Goal: Task Accomplishment & Management: Manage account settings

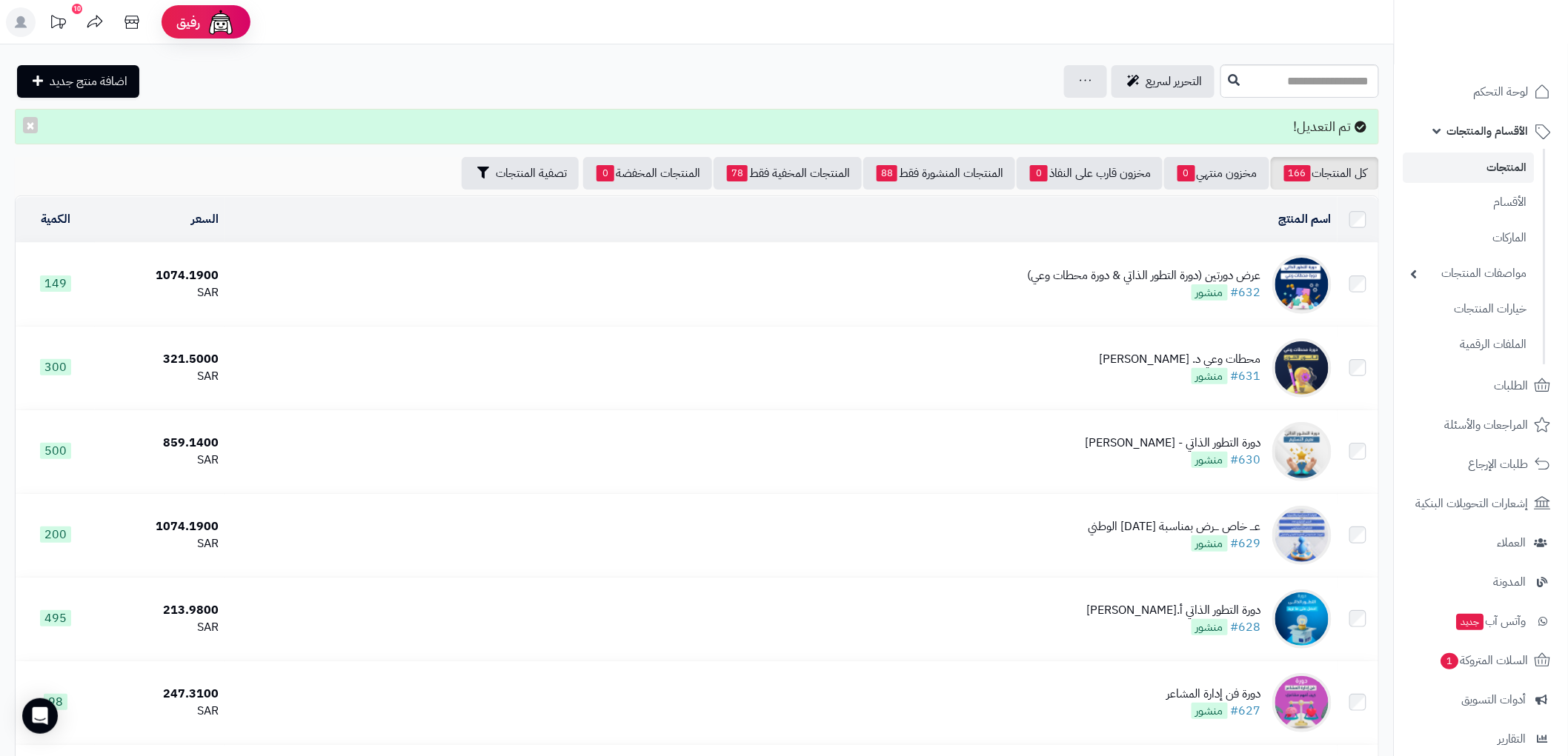
click at [1509, 123] on span "الأقسام والمنتجات" at bounding box center [1487, 131] width 82 height 21
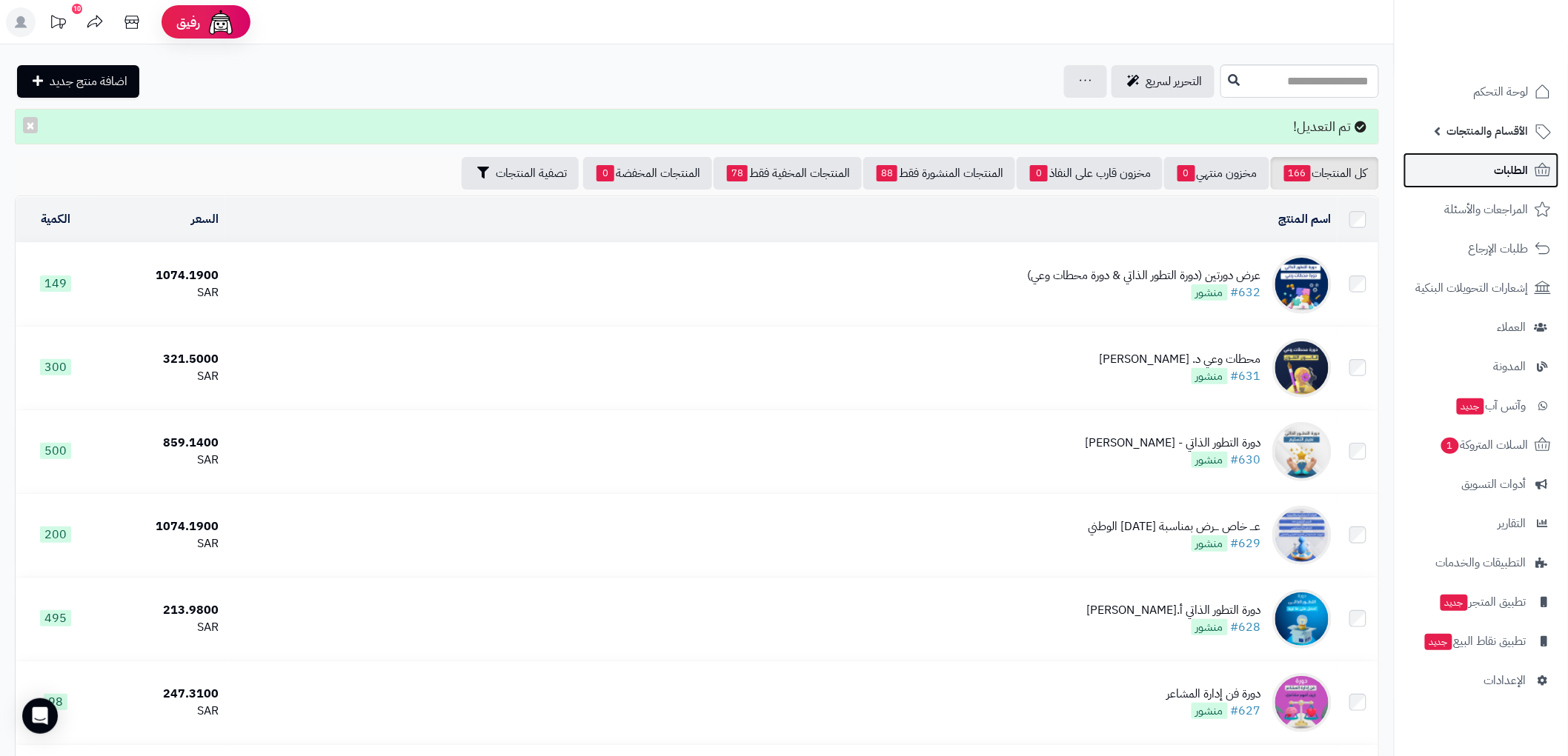
click at [1503, 166] on span "الطلبات" at bounding box center [1511, 170] width 34 height 21
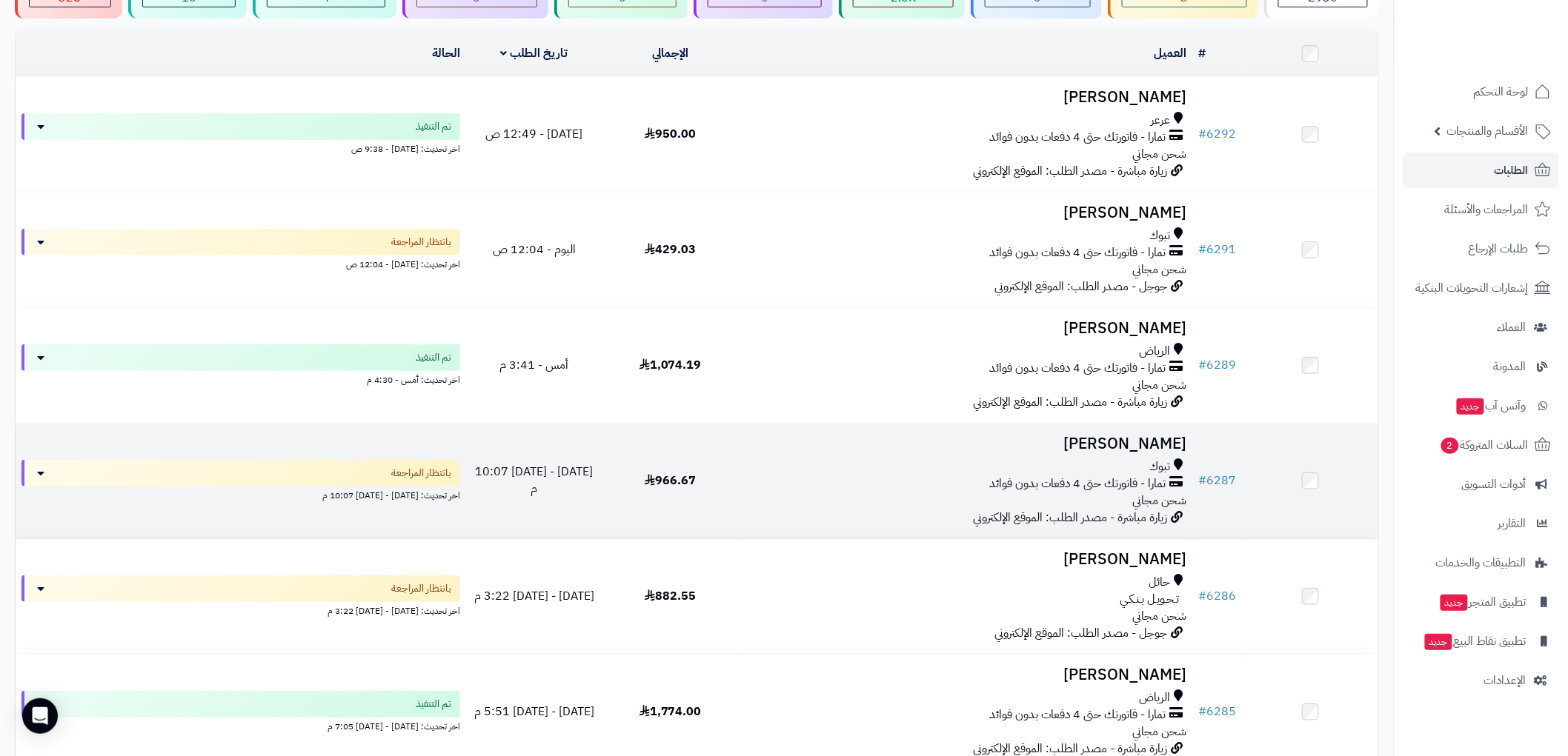
scroll to position [164, 0]
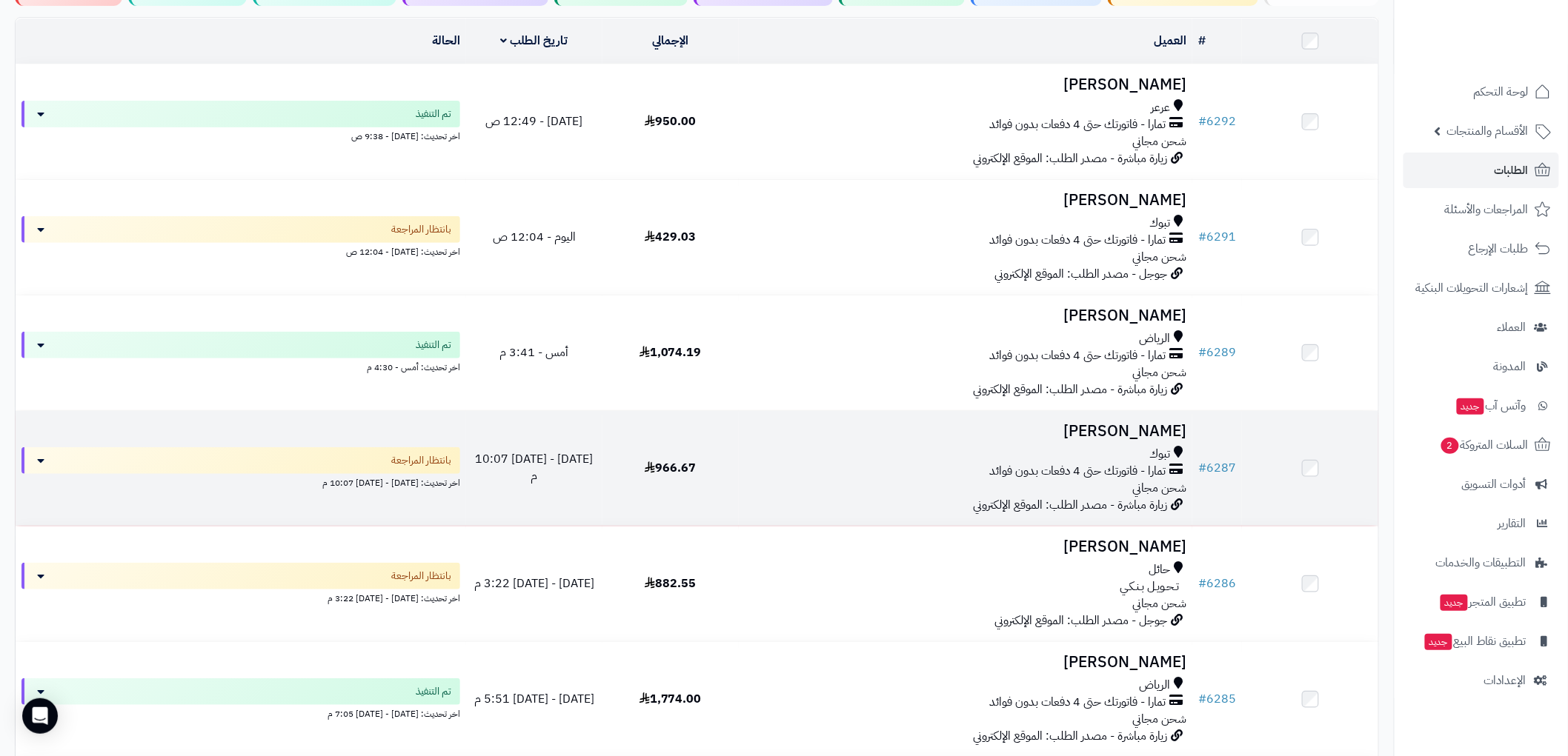
click at [935, 456] on div "تبوك" at bounding box center [965, 454] width 441 height 17
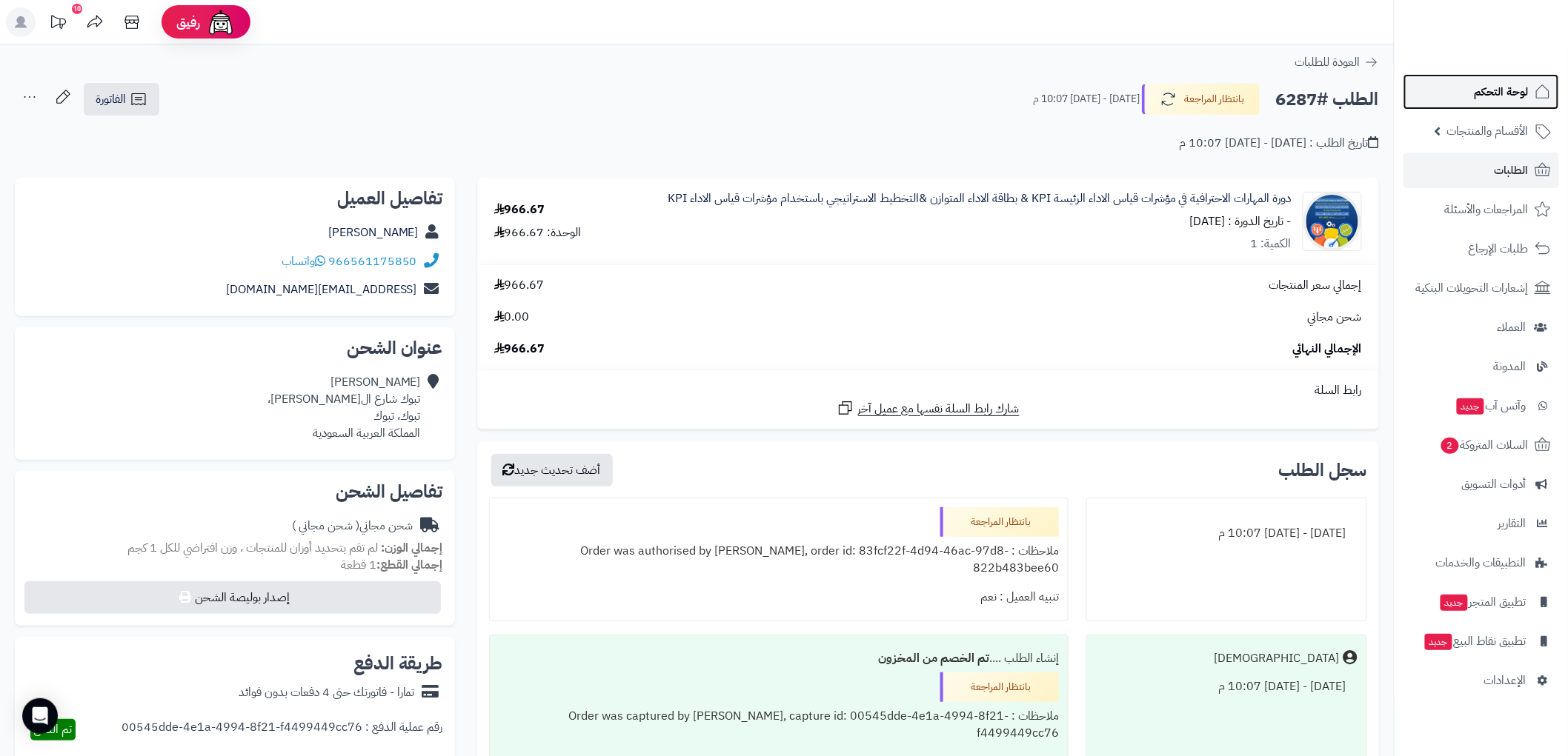
click at [1509, 103] on link "لوحة التحكم" at bounding box center [1481, 92] width 156 height 36
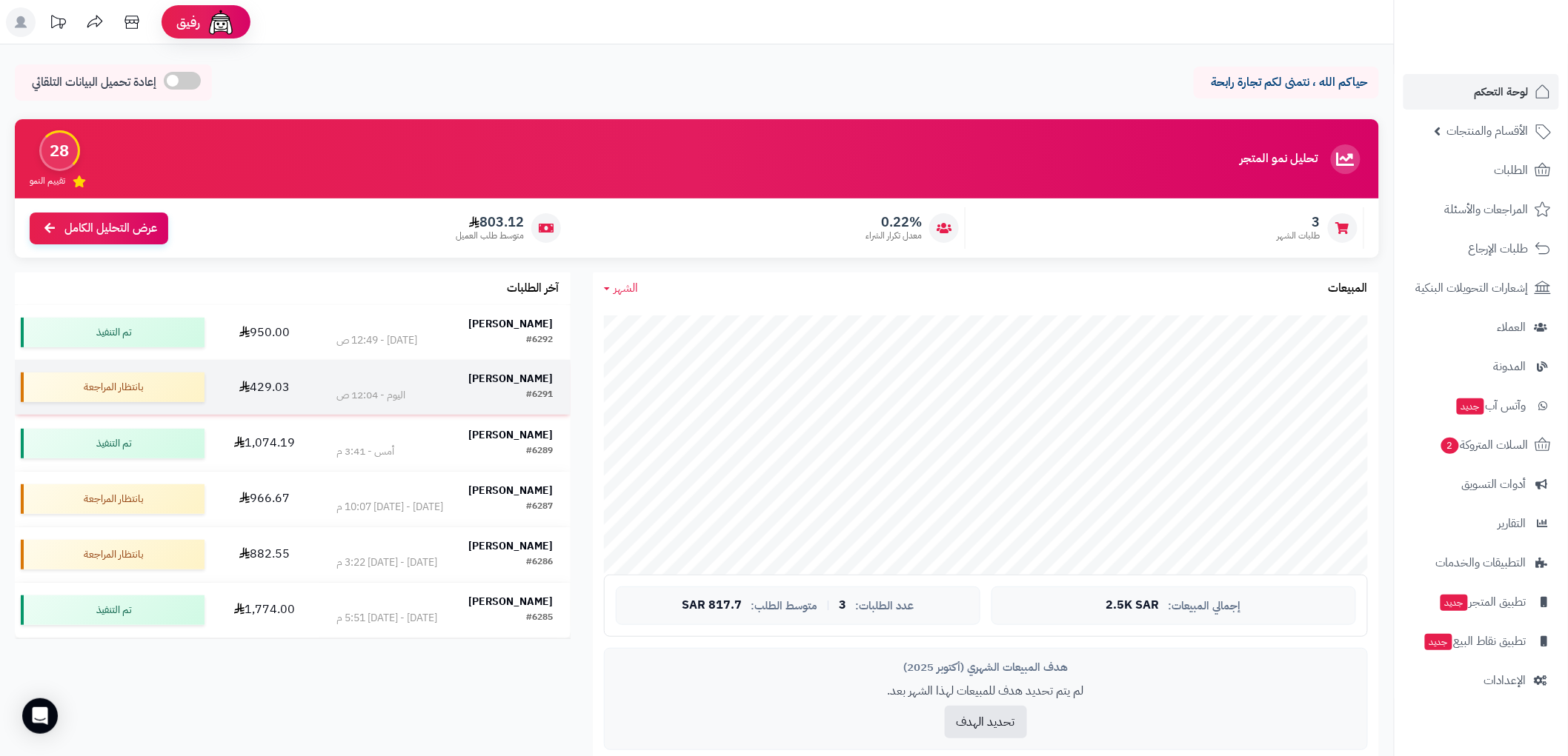
click at [479, 386] on div "غادة الحربي" at bounding box center [444, 379] width 217 height 15
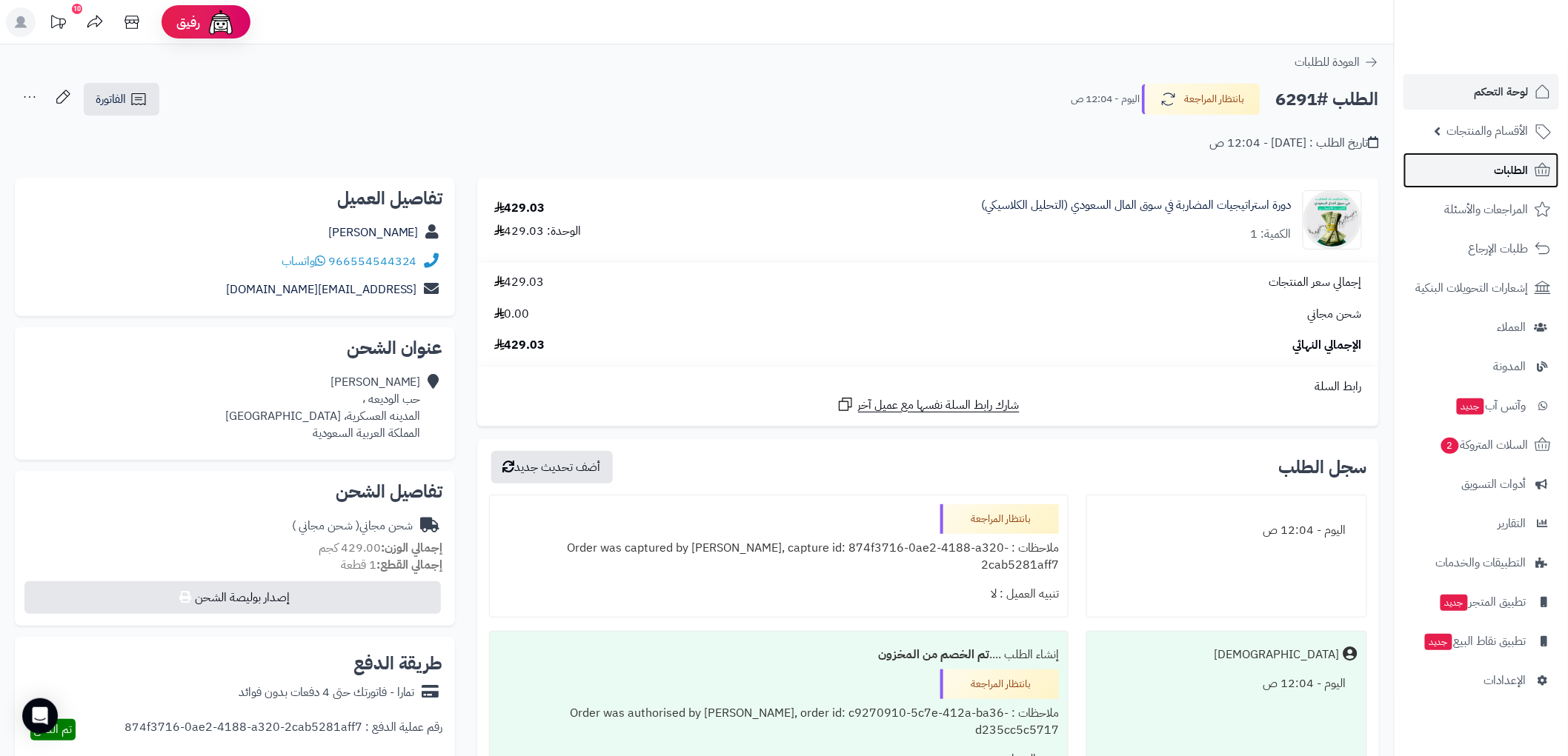
click at [1507, 163] on span "الطلبات" at bounding box center [1511, 170] width 34 height 21
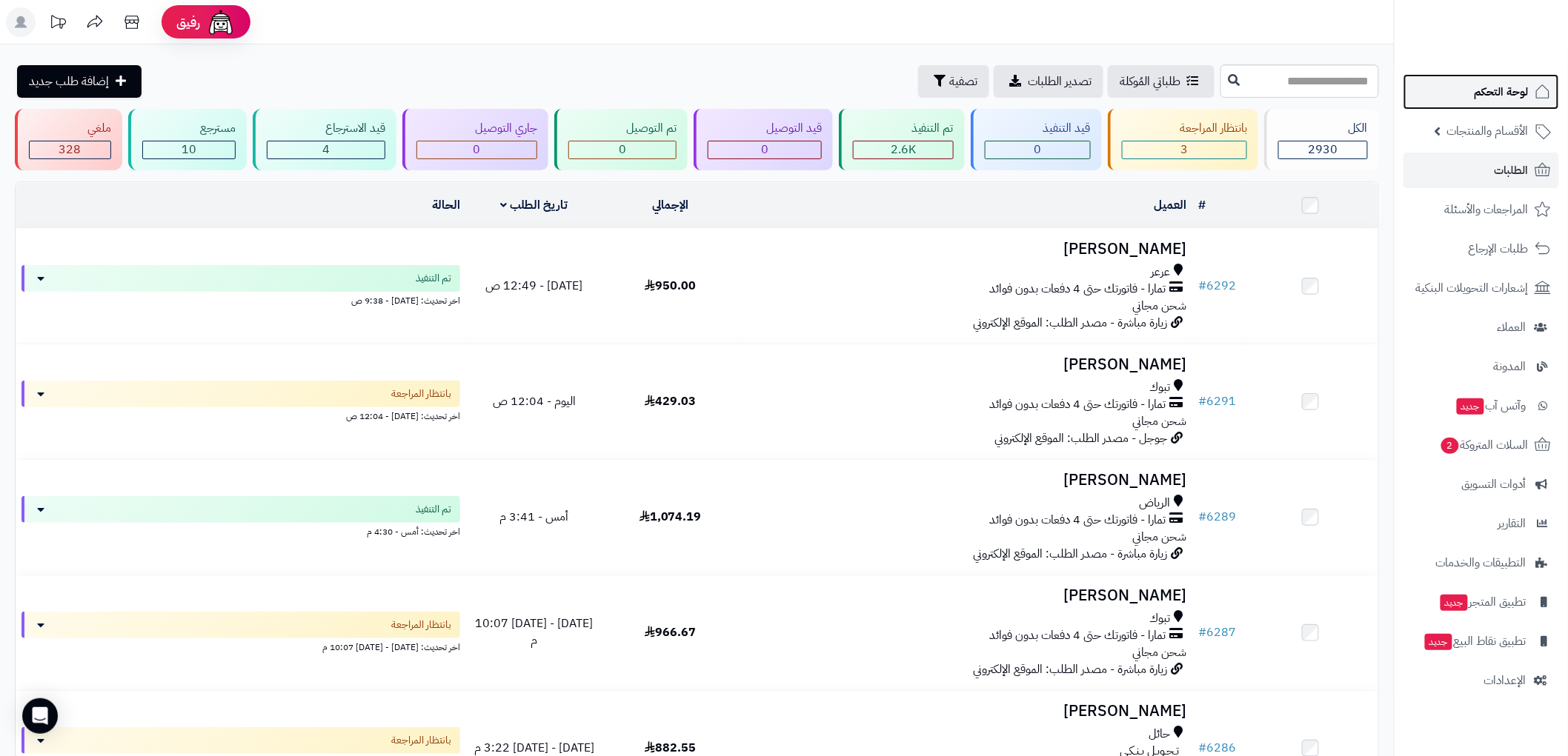
click at [1511, 85] on span "لوحة التحكم" at bounding box center [1502, 92] width 54 height 21
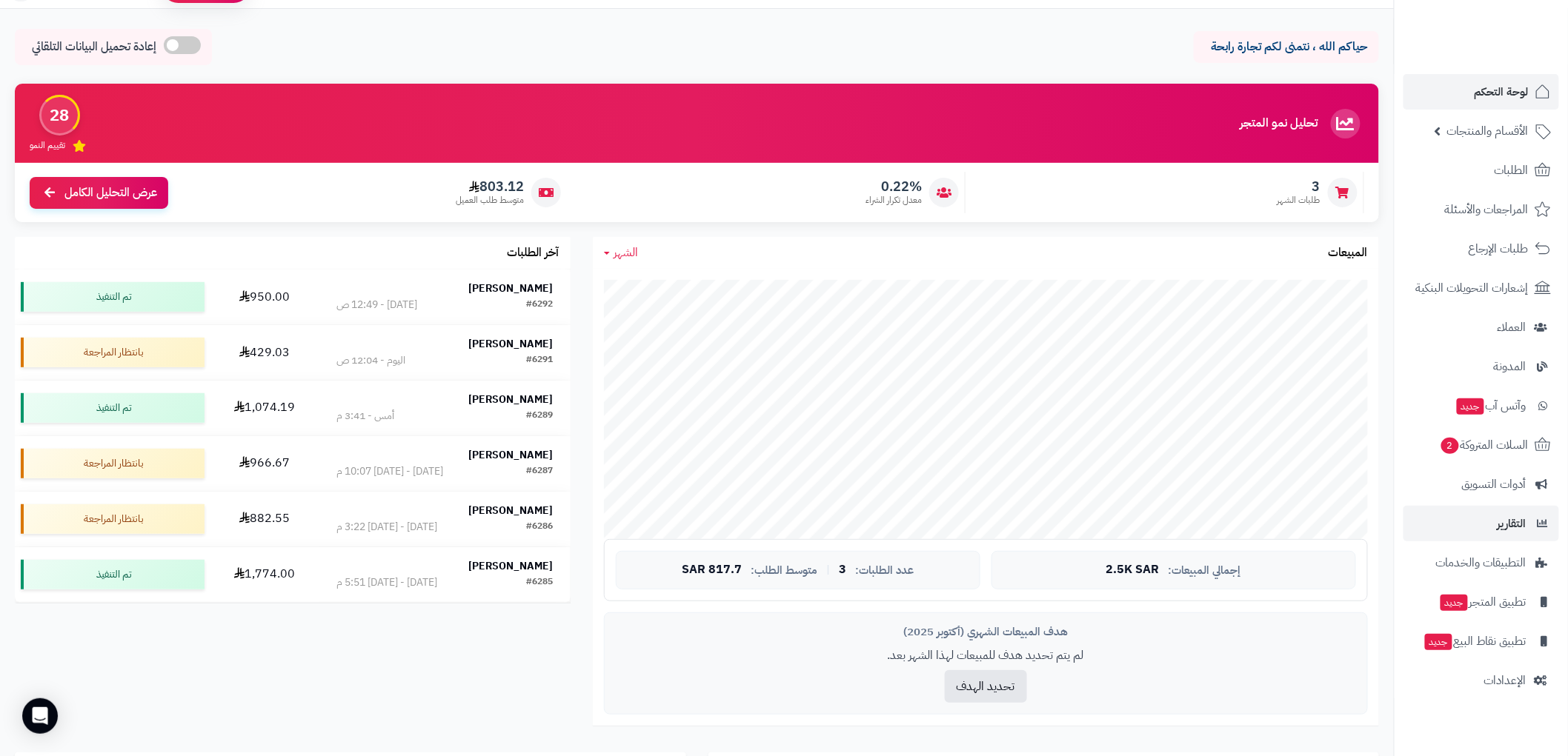
scroll to position [82, 0]
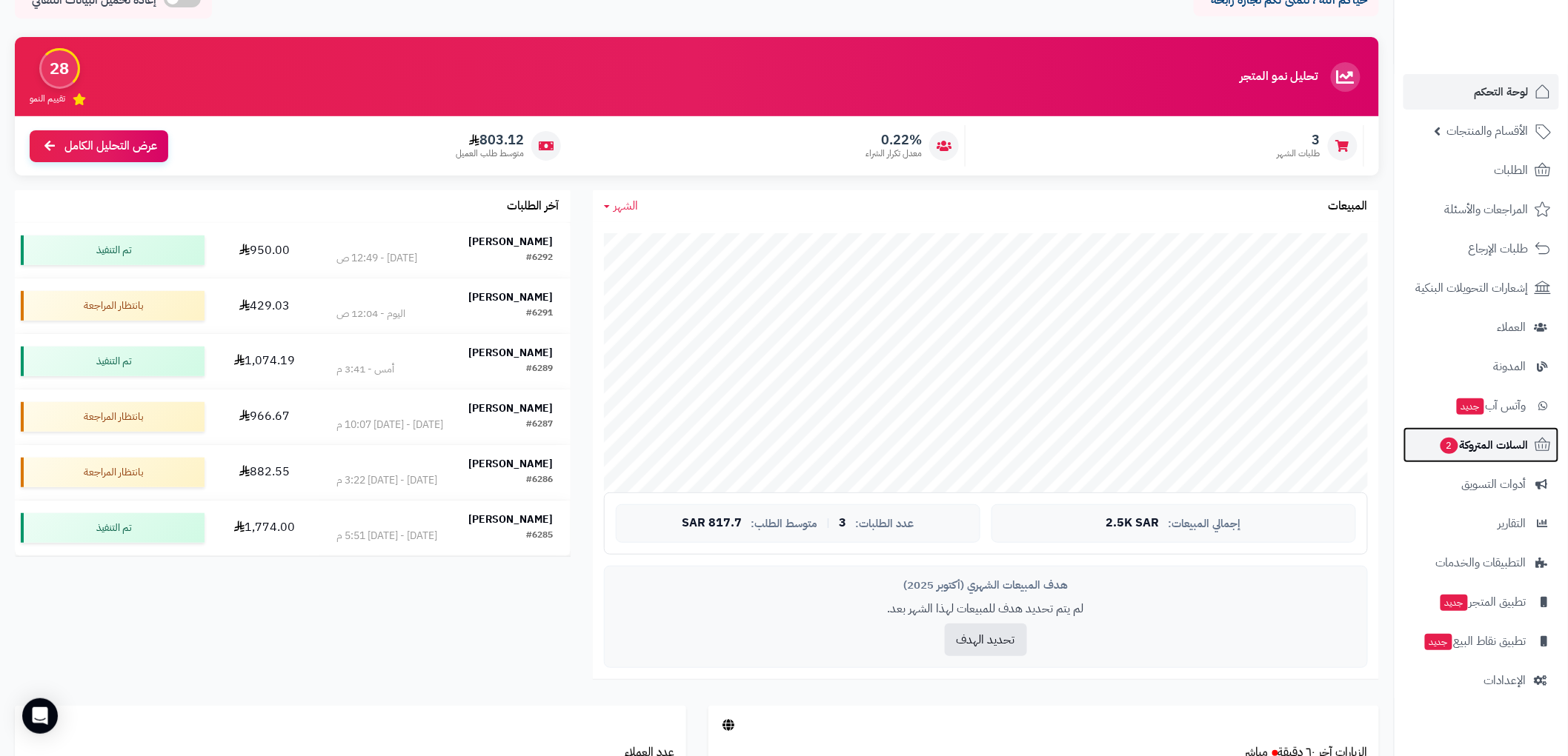
click at [1500, 455] on span "السلات المتروكة 2" at bounding box center [1483, 445] width 89 height 21
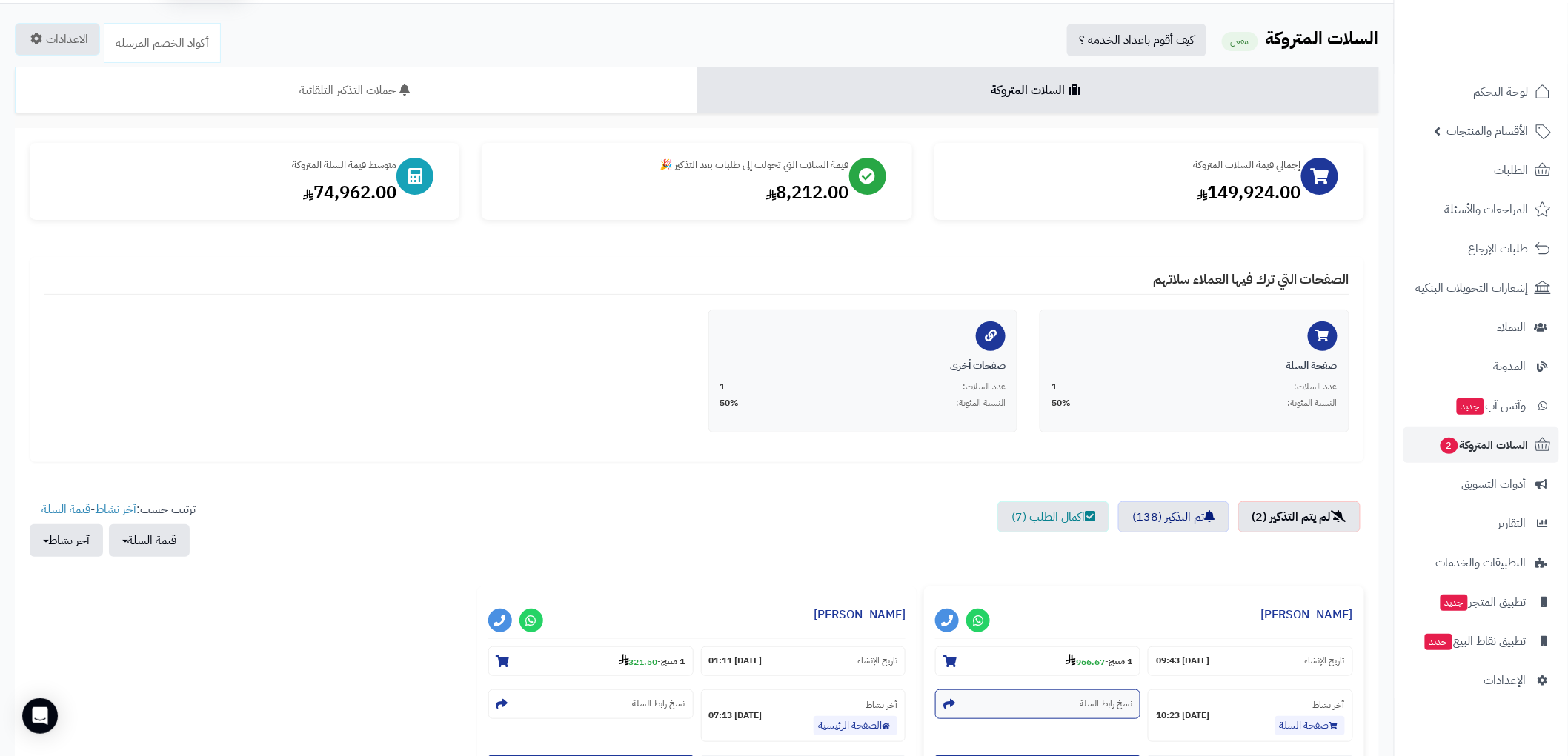
scroll to position [238, 0]
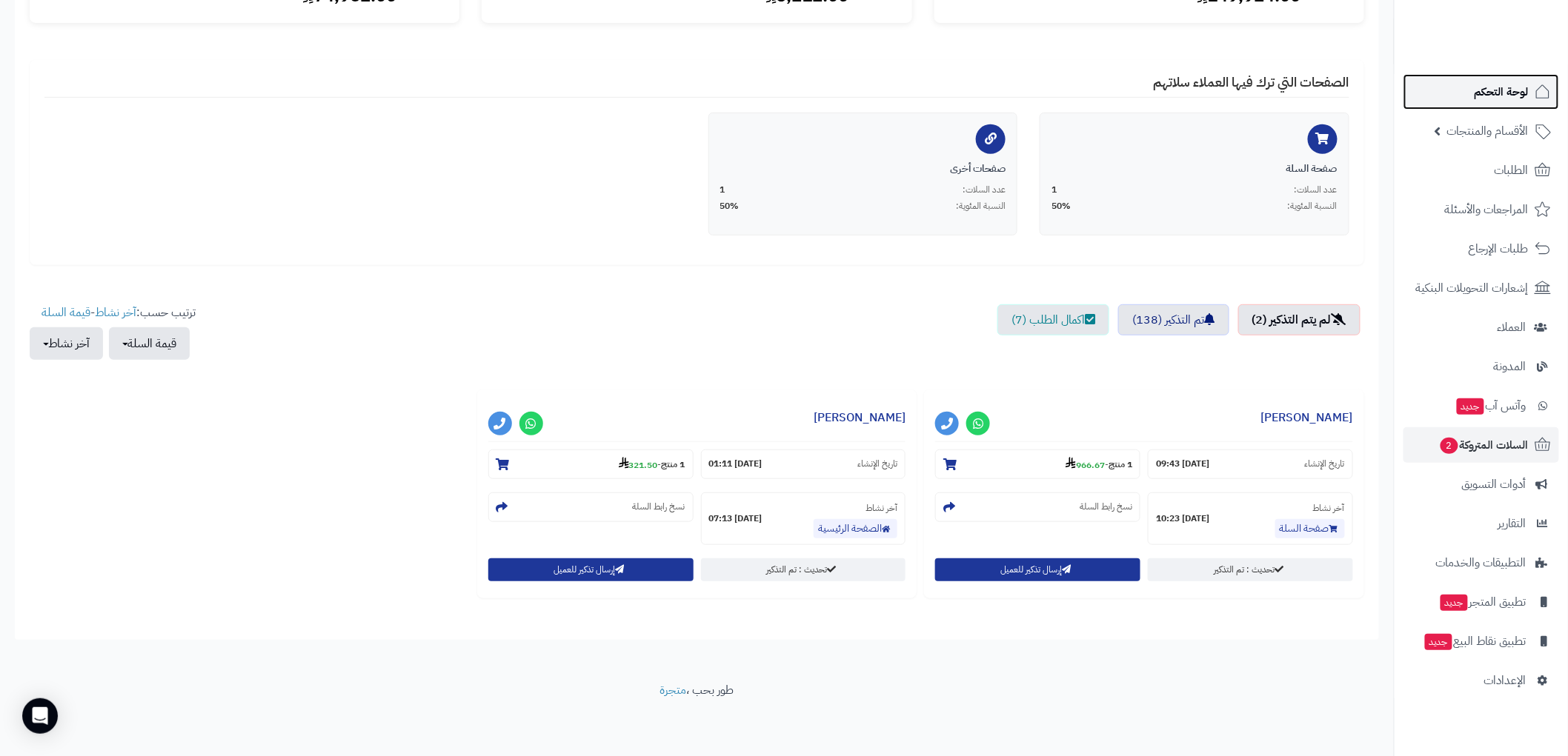
click at [1519, 93] on span "لوحة التحكم" at bounding box center [1502, 92] width 54 height 21
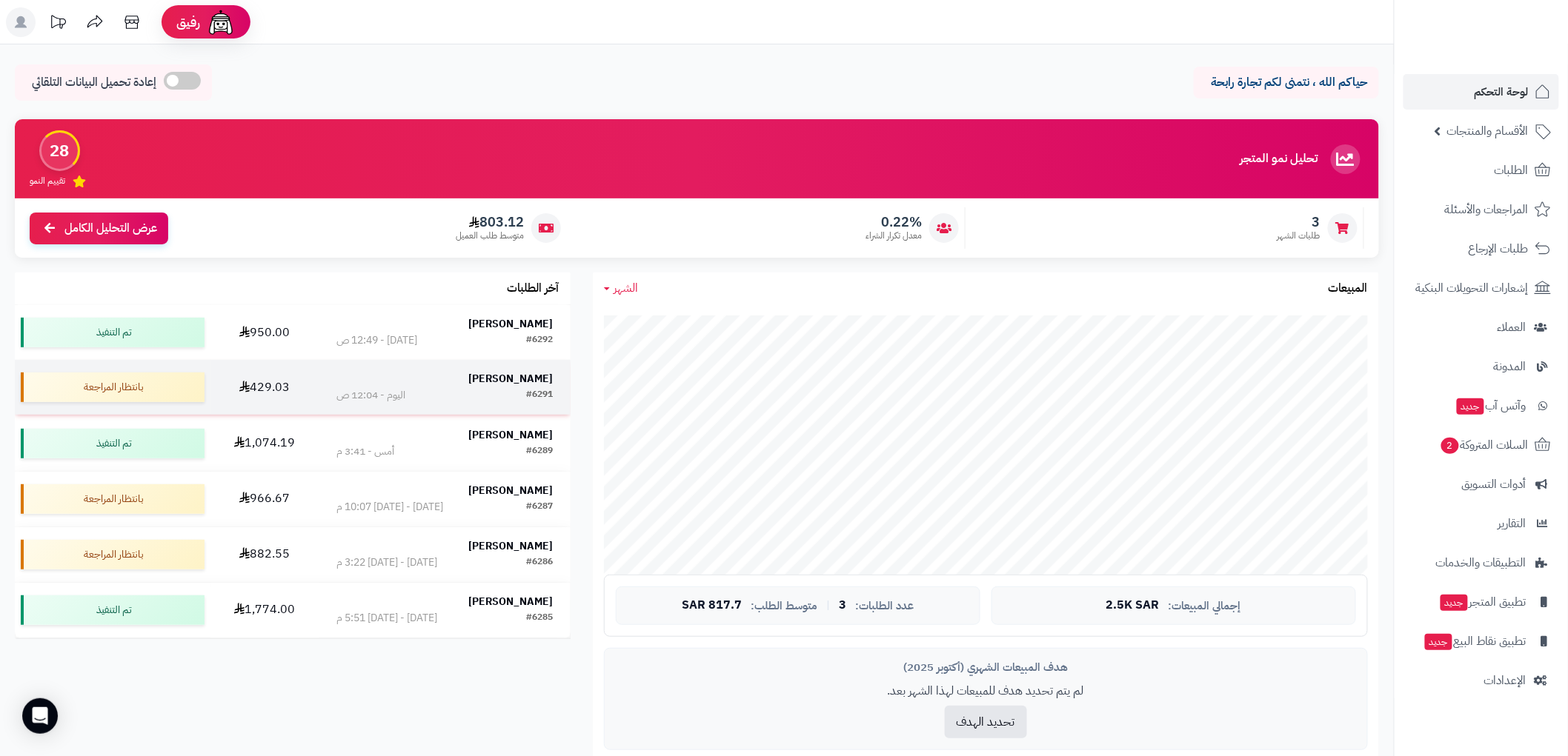
click at [507, 385] on strong "[PERSON_NAME]" at bounding box center [511, 379] width 85 height 16
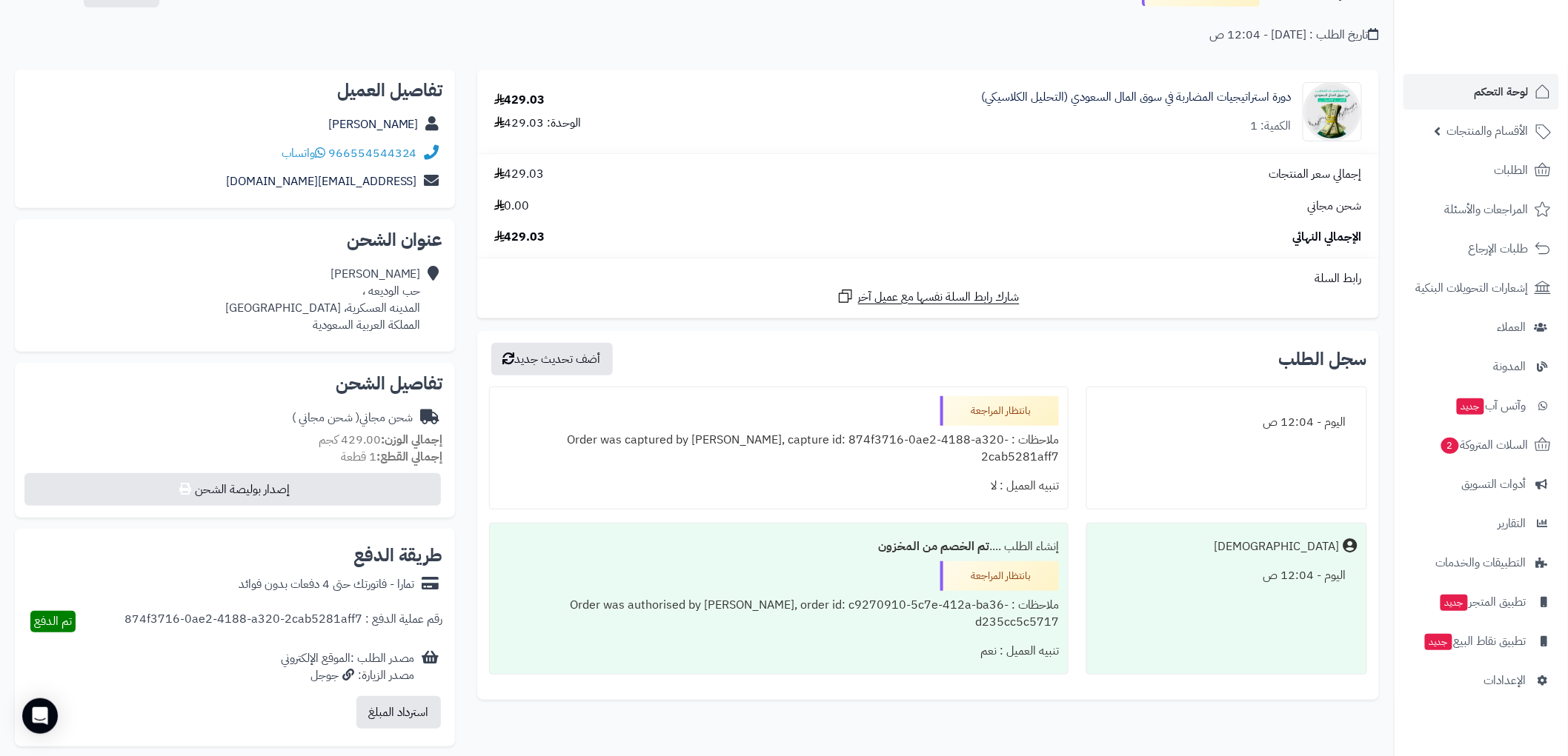
scroll to position [164, 0]
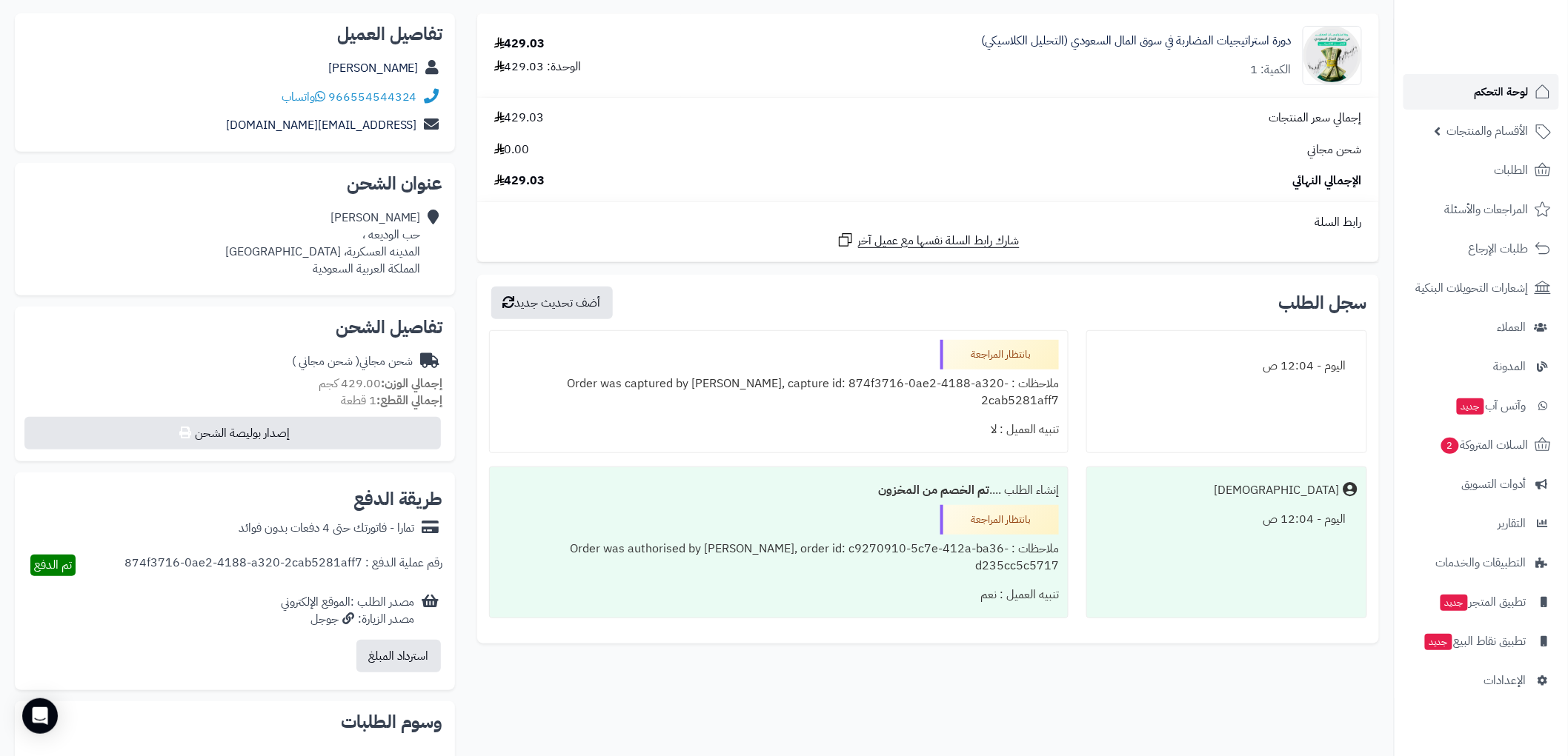
click at [1503, 83] on span "لوحة التحكم" at bounding box center [1502, 92] width 54 height 21
